Goal: Information Seeking & Learning: Learn about a topic

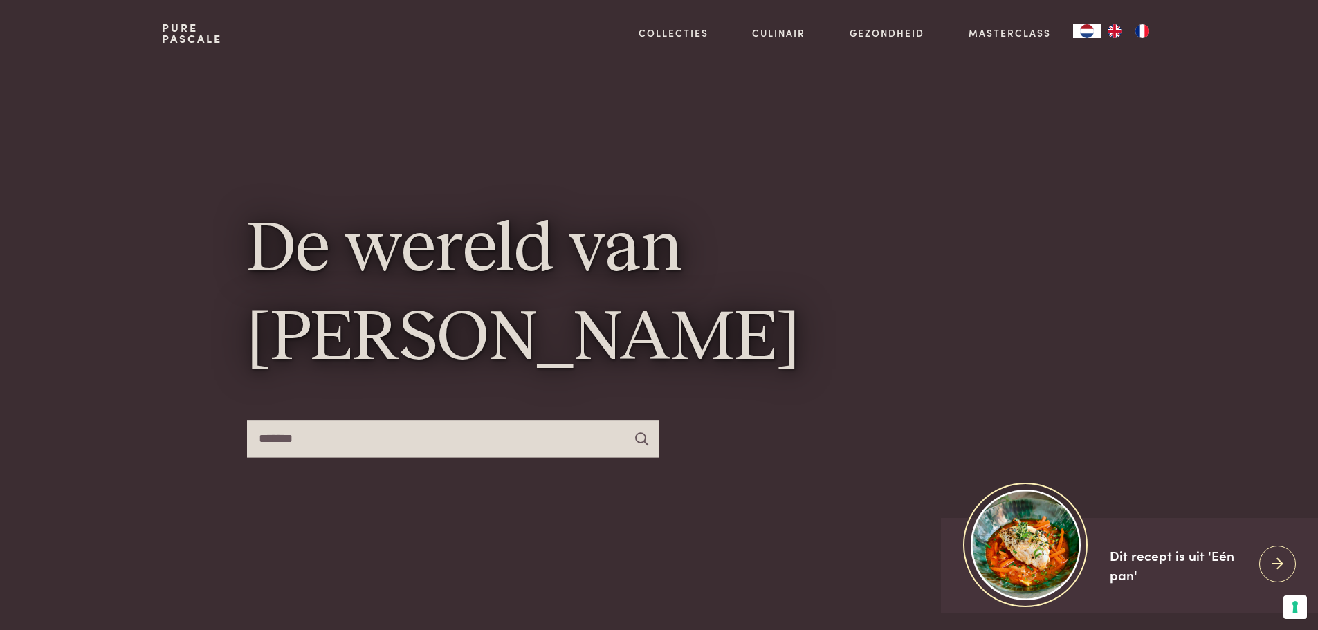
type input "*******"
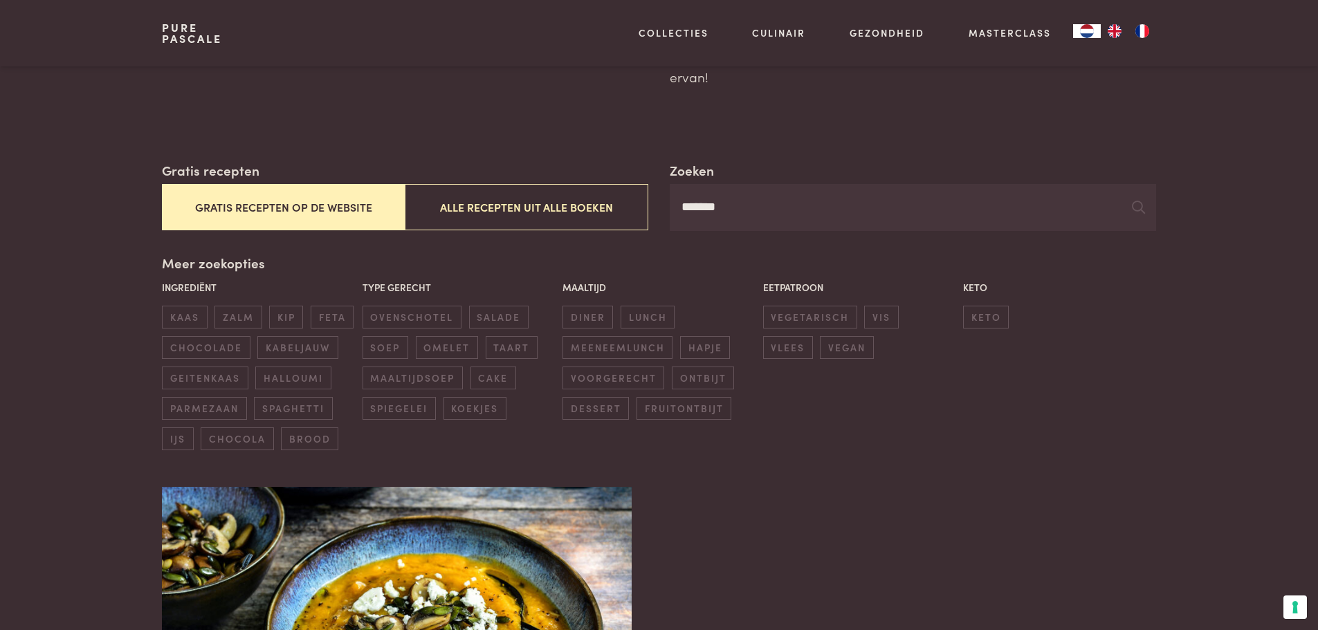
scroll to position [69, 0]
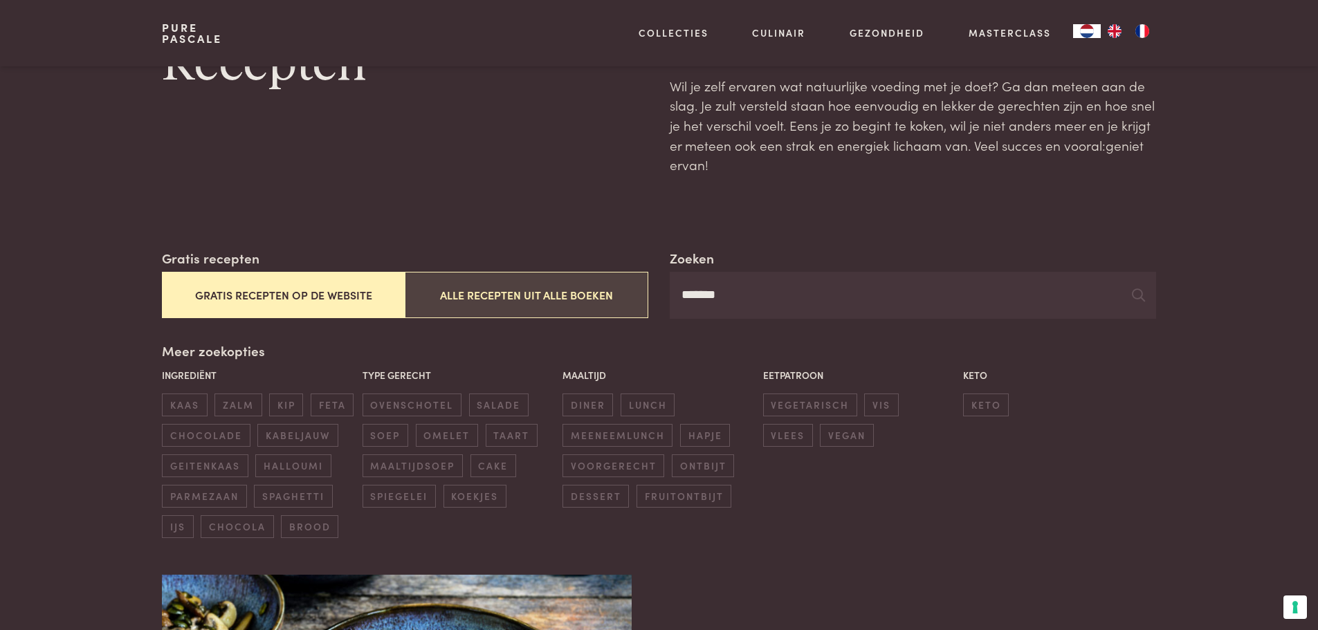
click at [517, 297] on button "Alle recepten uit alle boeken" at bounding box center [526, 295] width 243 height 46
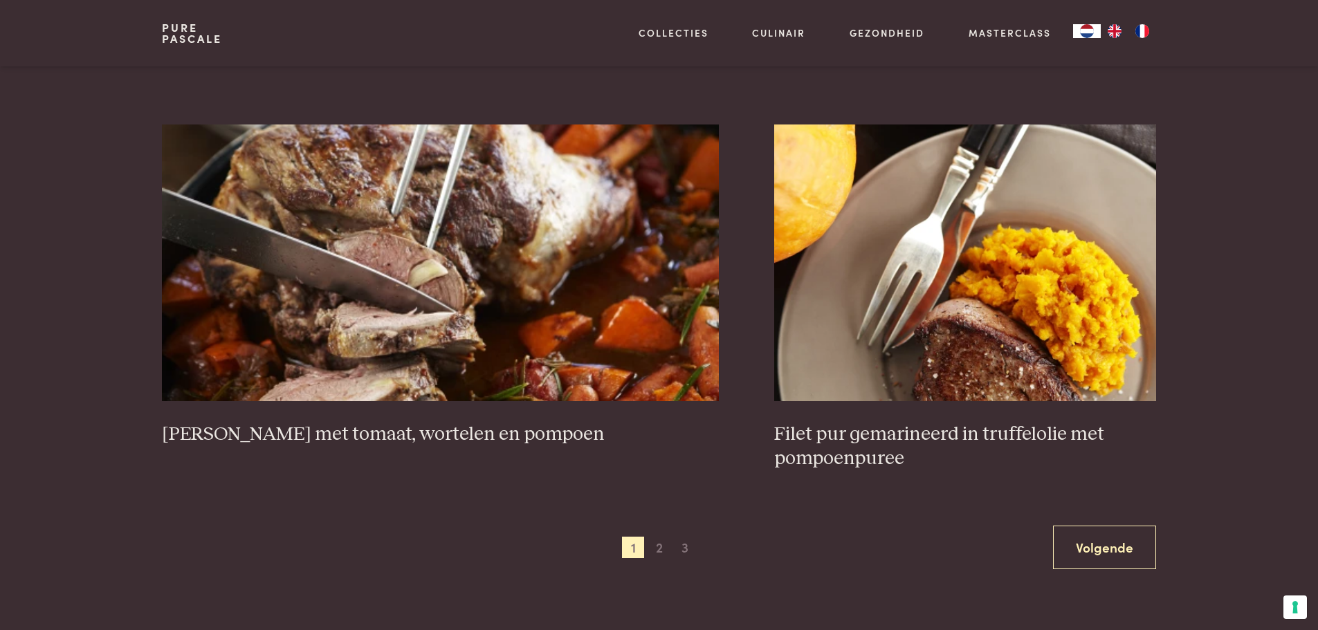
scroll to position [2462, 0]
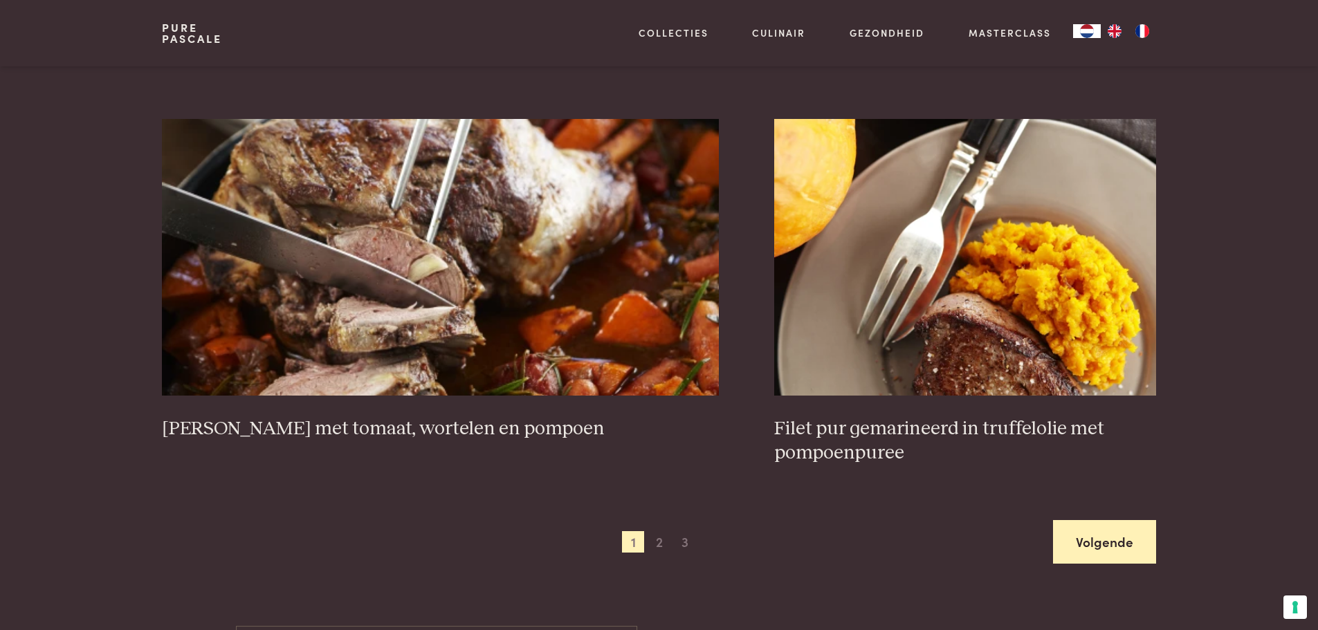
click at [1098, 540] on link "Volgende" at bounding box center [1104, 542] width 103 height 44
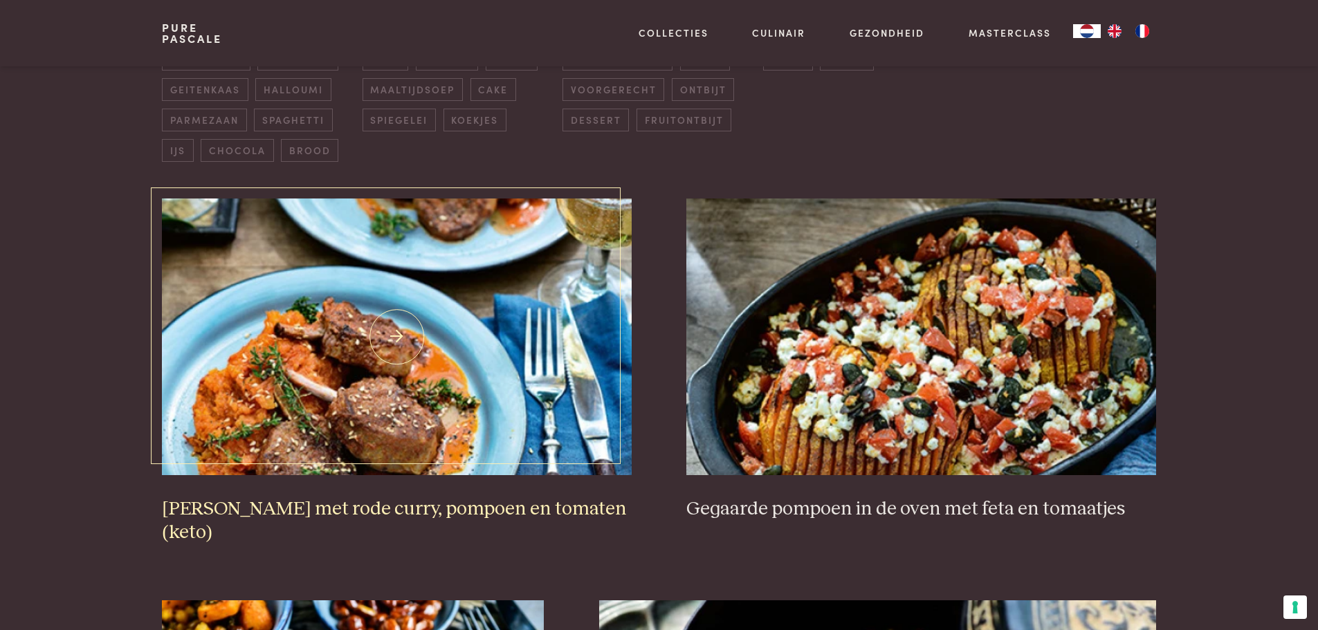
scroll to position [456, 0]
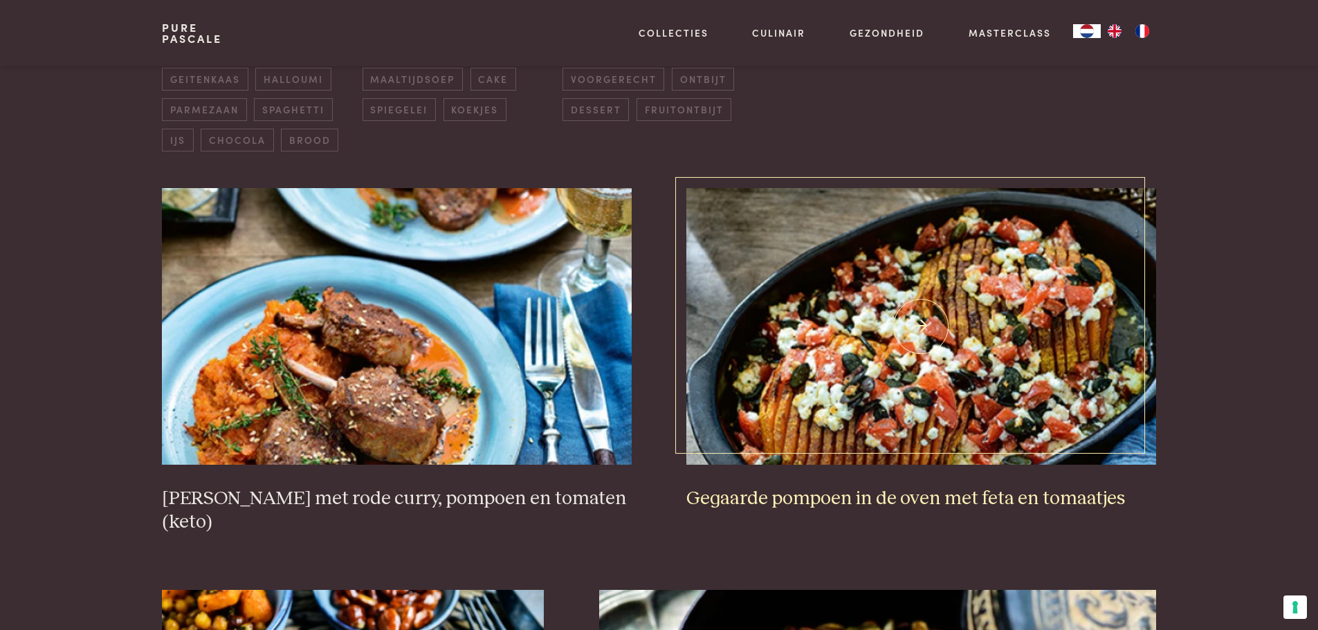
click at [879, 436] on img at bounding box center [920, 326] width 469 height 277
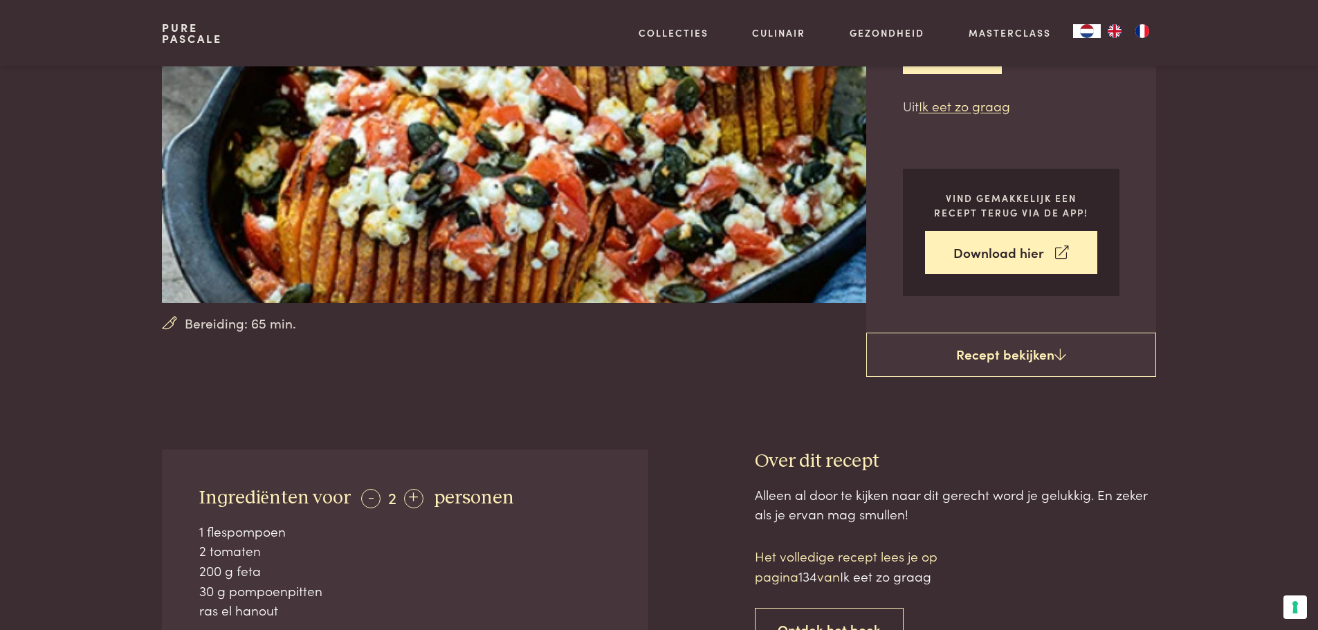
scroll to position [346, 0]
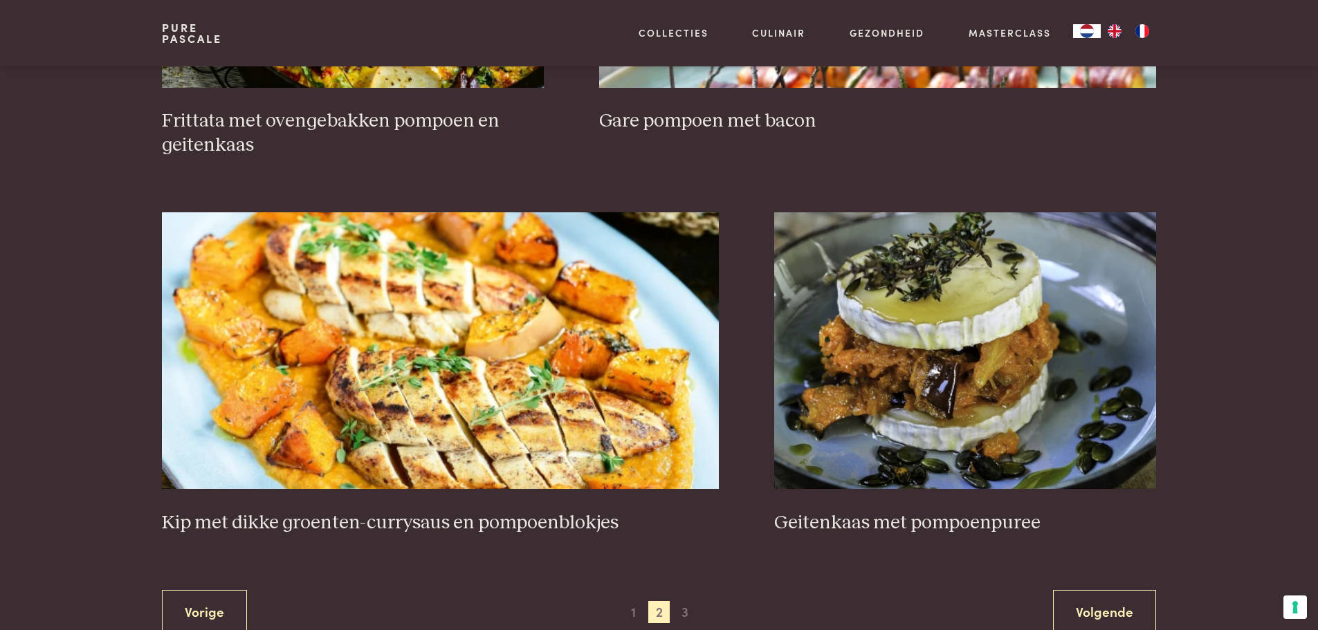
scroll to position [2462, 0]
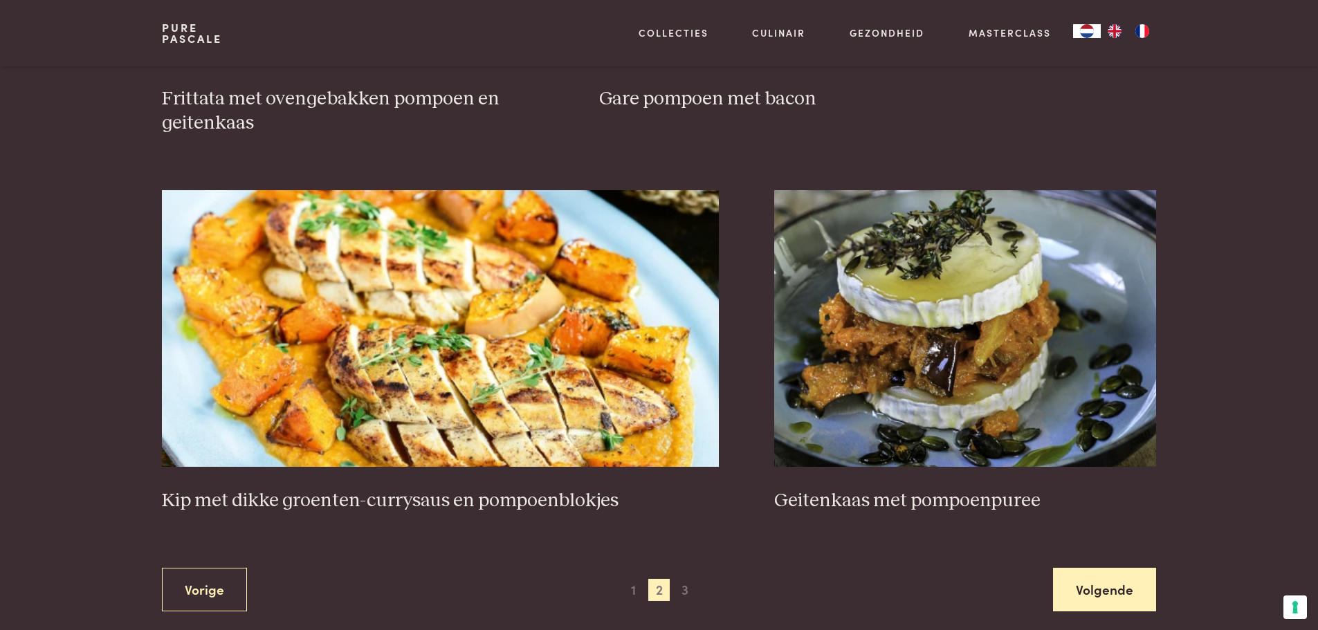
click at [1107, 568] on link "Volgende" at bounding box center [1104, 590] width 103 height 44
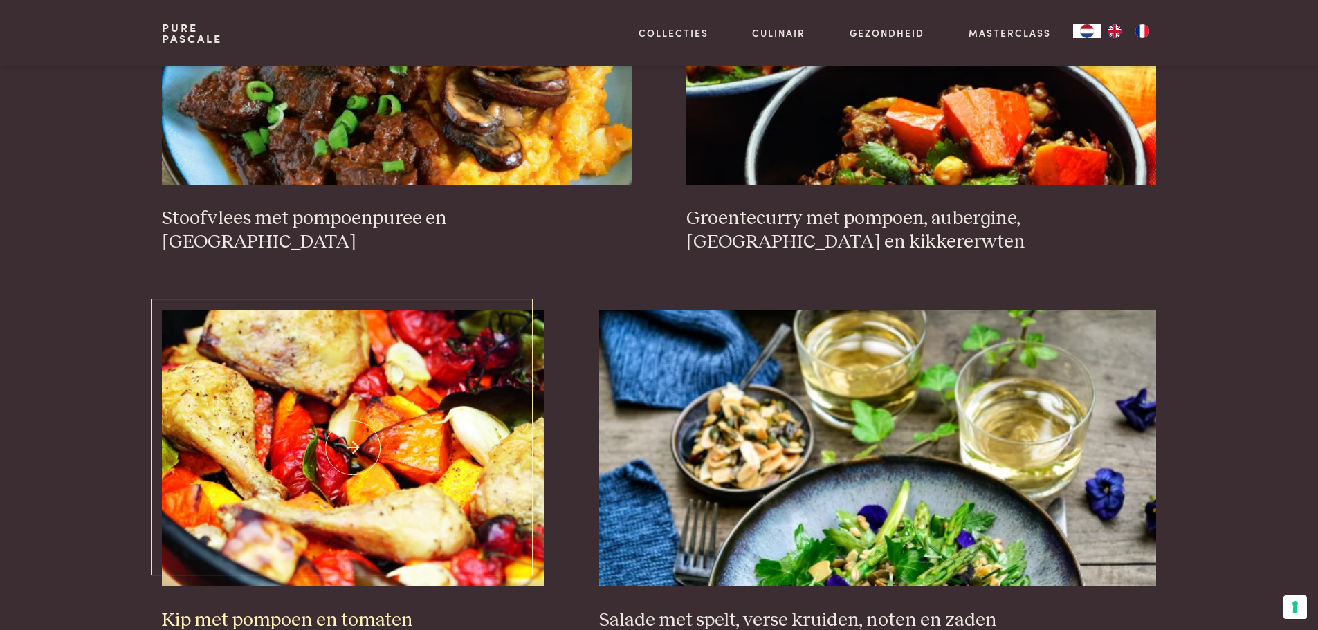
scroll to position [663, 0]
